Goal: Information Seeking & Learning: Check status

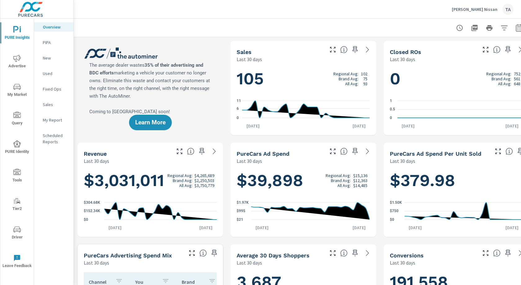
scroll to position [210, 0]
click at [18, 60] on icon "nav menu" at bounding box center [16, 58] width 7 height 7
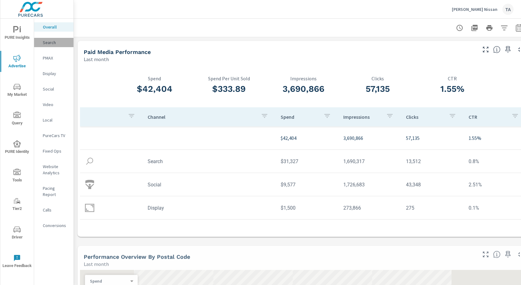
click at [54, 43] on p "Search" at bounding box center [56, 42] width 26 height 6
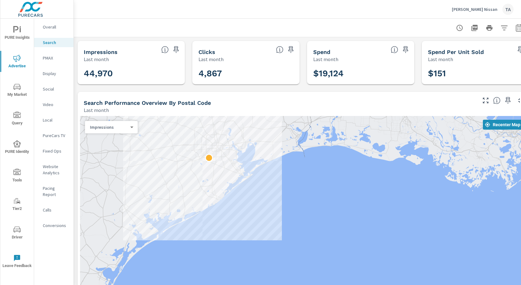
click at [205, 100] on h5 "Search Performance Overview By Postal Code" at bounding box center [147, 103] width 127 height 7
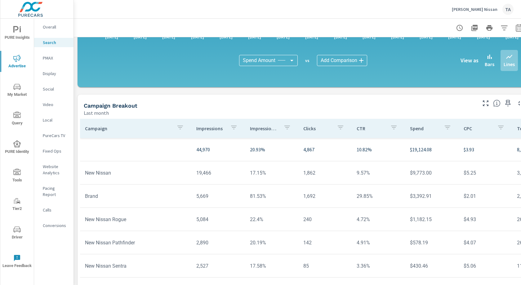
scroll to position [413, 0]
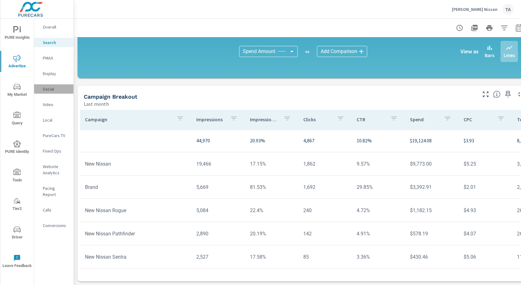
click at [50, 92] on p "Social" at bounding box center [56, 89] width 26 height 6
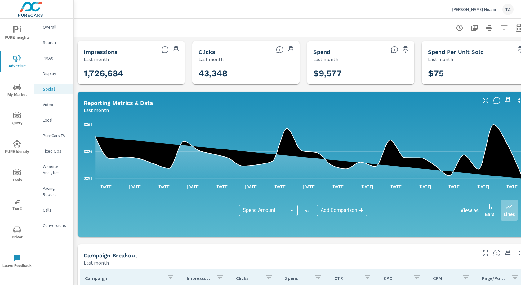
scroll to position [0, 11]
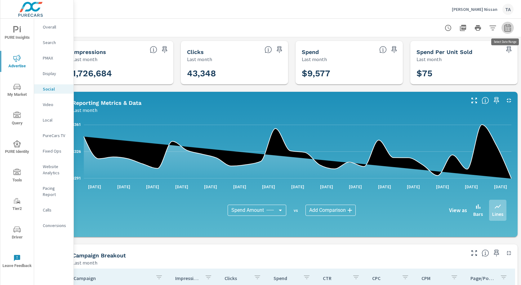
click at [511, 25] on icon "button" at bounding box center [507, 27] width 7 height 7
select select "Last month"
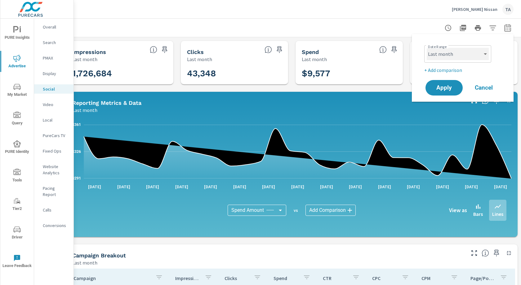
click at [466, 54] on select "Custom [DATE] Last week Last 7 days Last 14 days Last 30 days Last 45 days Last…" at bounding box center [458, 54] width 62 height 12
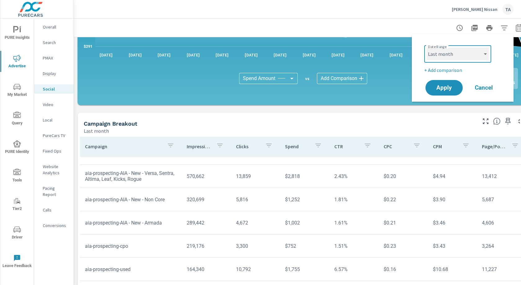
scroll to position [21, 0]
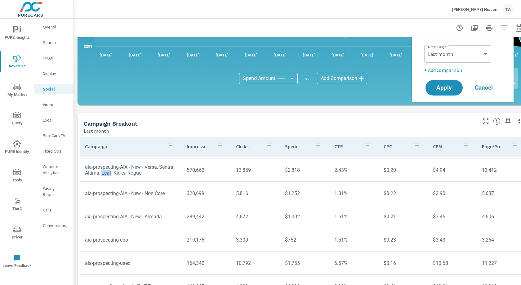
drag, startPoint x: 129, startPoint y: 173, endPoint x: 120, endPoint y: 172, distance: 9.1
click at [120, 172] on td "aia-prospecting-AIA - New - Versa, Sentra, Altima, Leaf, Kicks, Rogue" at bounding box center [131, 170] width 102 height 22
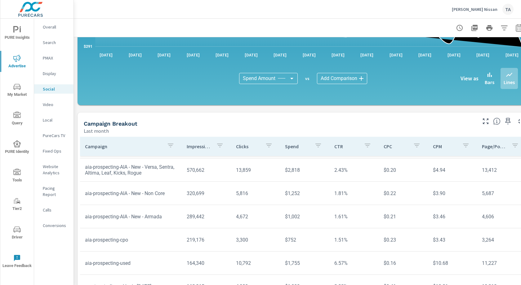
click at [297, 220] on td "$1,002" at bounding box center [304, 217] width 49 height 16
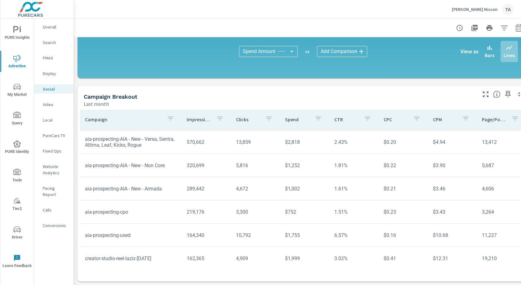
scroll to position [159, 0]
